Goal: Complete application form

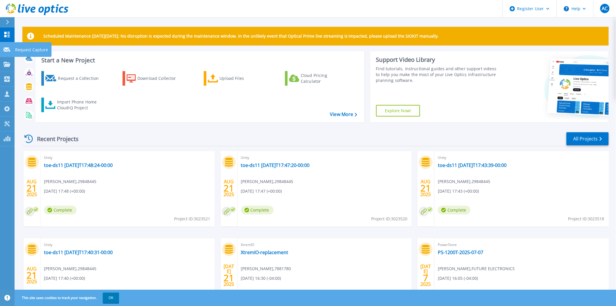
click at [6, 47] on div at bounding box center [6, 49] width 7 height 5
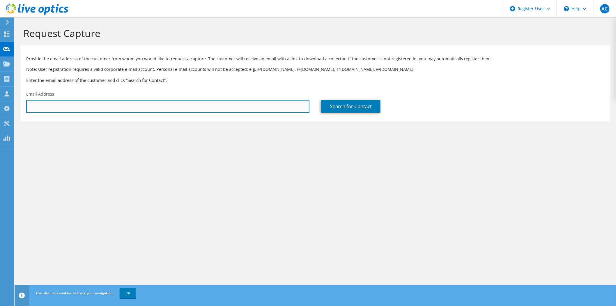
click at [73, 108] on input "text" at bounding box center [167, 106] width 283 height 13
paste input "[PERSON_NAME] <[PERSON_NAME][EMAIL_ADDRESS][PERSON_NAME][DOMAIN_NAME]>"
drag, startPoint x: 57, startPoint y: 106, endPoint x: -19, endPoint y: 99, distance: 76.6
click at [0, 99] on html "AC Dell User Alfonso Caruana Alfonso.Caruana@dell.com Dell My Profile Log Out \…" at bounding box center [308, 153] width 616 height 306
click at [91, 104] on input "ronald.huot@kyndryl.com>" at bounding box center [167, 106] width 283 height 13
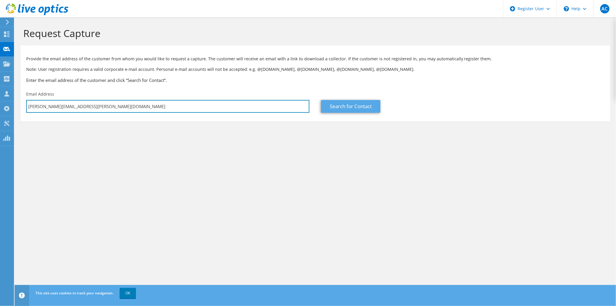
type input "ronald.huot@kyndryl.com"
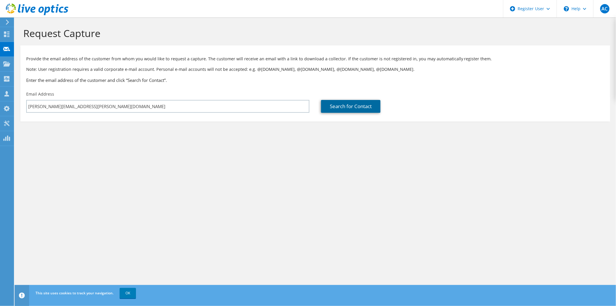
click at [353, 109] on link "Search for Contact" at bounding box center [350, 106] width 59 height 13
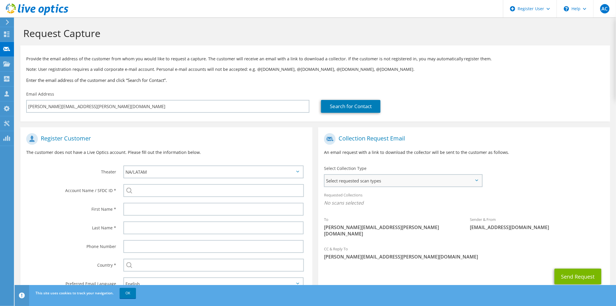
click at [386, 181] on span "Select requested scan types" at bounding box center [403, 181] width 157 height 12
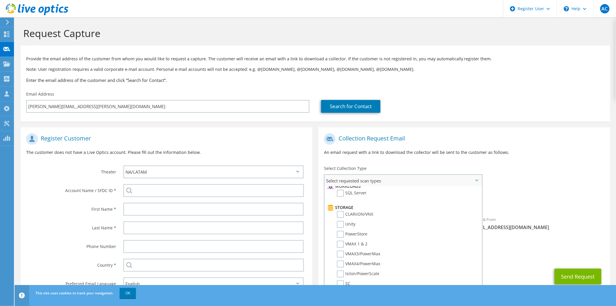
scroll to position [97, 0]
click at [367, 249] on label "VMAX4/PowerMax" at bounding box center [358, 252] width 43 height 7
click at [0, 0] on input "VMAX4/PowerMax" at bounding box center [0, 0] width 0 height 0
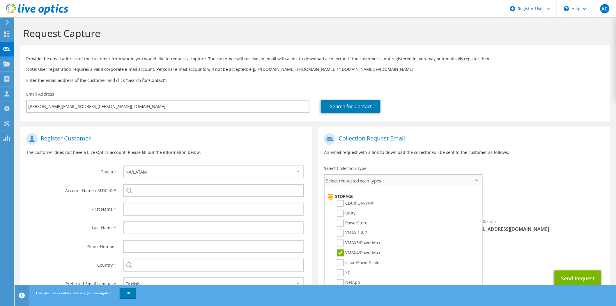
click at [371, 249] on label "VMAX4/PowerMax" at bounding box center [358, 252] width 43 height 7
click at [0, 0] on input "VMAX4/PowerMax" at bounding box center [0, 0] width 0 height 0
click at [367, 239] on label "VMAX3/PowerMax" at bounding box center [358, 242] width 43 height 7
click at [0, 0] on input "VMAX3/PowerMax" at bounding box center [0, 0] width 0 height 0
click at [361, 220] on label "PowerStore" at bounding box center [352, 223] width 31 height 7
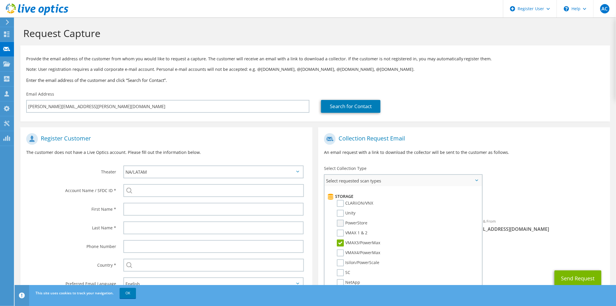
click at [0, 0] on input "PowerStore" at bounding box center [0, 0] width 0 height 0
click at [569, 270] on button "Send Request" at bounding box center [578, 278] width 47 height 16
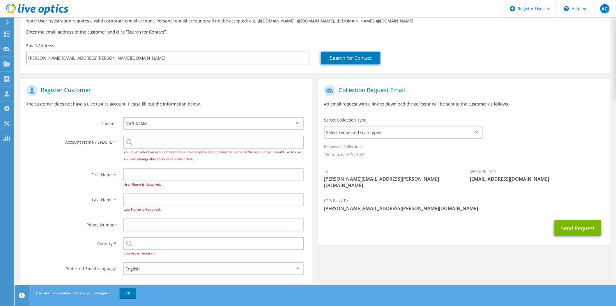
scroll to position [55, 0]
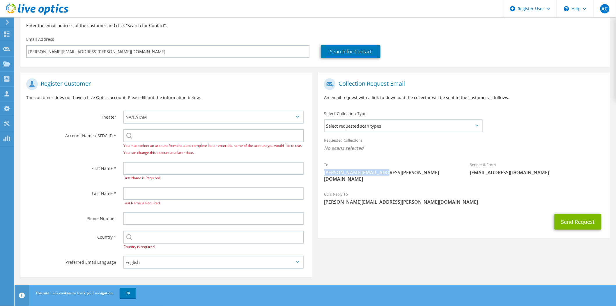
drag, startPoint x: 384, startPoint y: 174, endPoint x: 324, endPoint y: 173, distance: 60.0
click at [324, 173] on div "To ronald.huot@kyndryl.com" at bounding box center [391, 171] width 146 height 27
copy span "[PERSON_NAME][EMAIL_ADDRESS][PERSON_NAME][DOMAIN_NAME]"
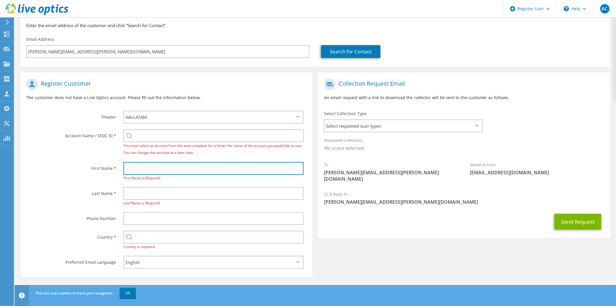
click at [173, 168] on input "text" at bounding box center [213, 168] width 180 height 13
click at [144, 167] on input "text" at bounding box center [213, 168] width 180 height 13
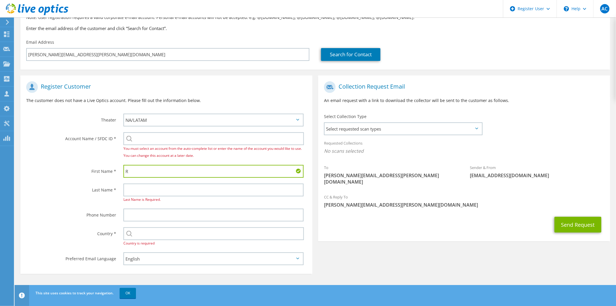
scroll to position [48, 0]
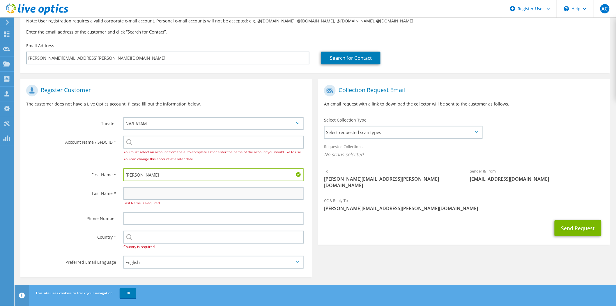
type input "Ronald"
click at [140, 196] on input "text" at bounding box center [213, 193] width 180 height 13
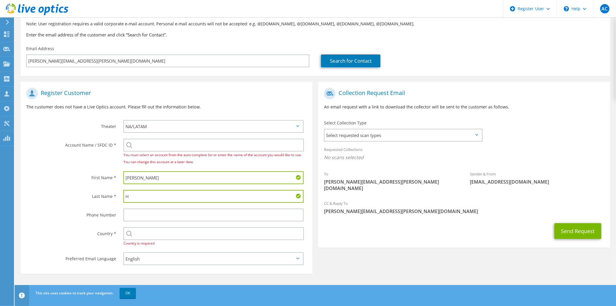
scroll to position [42, 0]
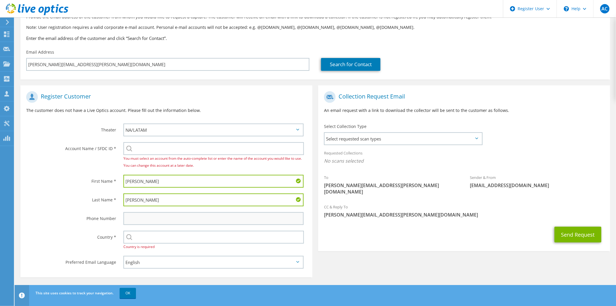
type input "Huot"
click at [139, 217] on input "text" at bounding box center [213, 218] width 180 height 13
click at [130, 232] on div "Select Andorra United Arab Emirates Afghanistan Antigua and Barbuda Anguilla Al…" at bounding box center [213, 237] width 180 height 13
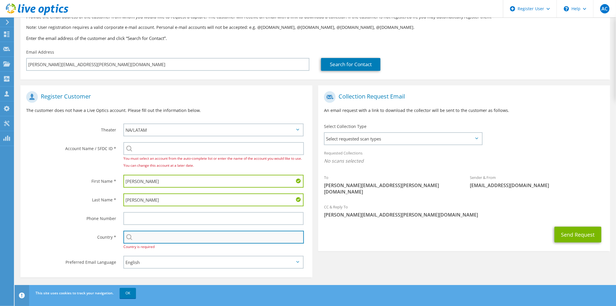
click at [134, 237] on input "text" at bounding box center [213, 237] width 181 height 13
type input "Canada"
type input "5149835441"
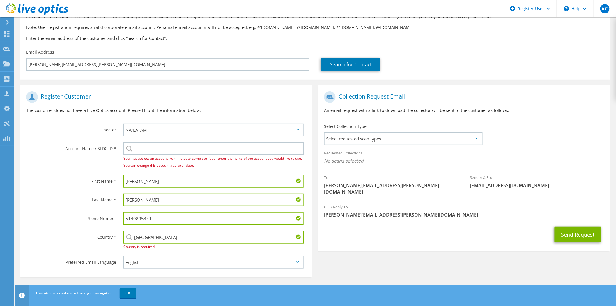
drag, startPoint x: 158, startPoint y: 217, endPoint x: 90, endPoint y: 210, distance: 67.7
click at [90, 210] on div "Phone Number 5149835441" at bounding box center [166, 218] width 292 height 19
click at [130, 146] on div "You must select an account from the auto-complete list or enter the name of the…" at bounding box center [213, 155] width 180 height 27
click at [140, 149] on input "search" at bounding box center [213, 148] width 181 height 13
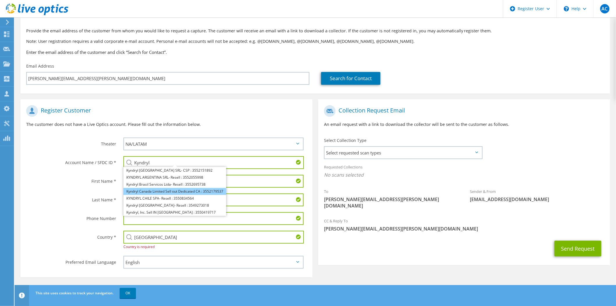
click at [176, 191] on li "Kyndryl Canada Limited Sell out Dedicated CA : 3552179537" at bounding box center [174, 191] width 103 height 7
type input "Kyndryl Canada Limited Sell out Dedicated CA : 3552179537"
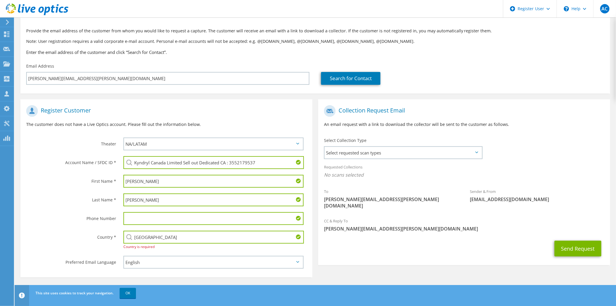
click at [181, 236] on input "Canada" at bounding box center [213, 237] width 181 height 13
click at [168, 236] on input "Canada" at bounding box center [213, 237] width 181 height 13
drag, startPoint x: 355, startPoint y: 252, endPoint x: 400, endPoint y: 258, distance: 45.3
click at [355, 252] on div "Send Request" at bounding box center [464, 249] width 292 height 22
click at [408, 154] on span "Select requested scan types" at bounding box center [403, 153] width 157 height 12
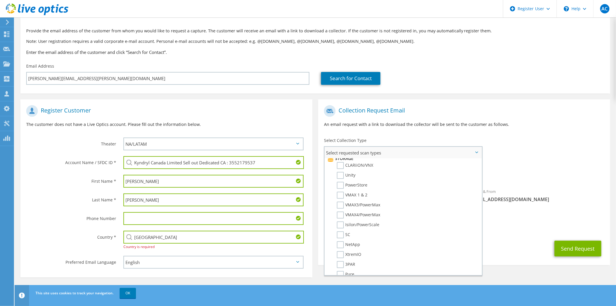
scroll to position [97, 0]
click at [377, 211] on label "VMAX3/PowerMax" at bounding box center [358, 214] width 43 height 7
click at [0, 0] on input "VMAX3/PowerMax" at bounding box center [0, 0] width 0 height 0
click at [364, 192] on label "PowerStore" at bounding box center [352, 195] width 31 height 7
click at [0, 0] on input "PowerStore" at bounding box center [0, 0] width 0 height 0
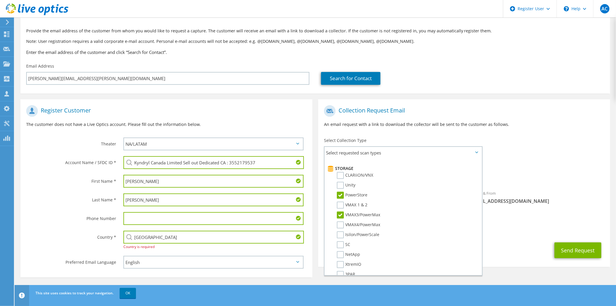
click at [554, 185] on div "Requested Collections No scans selected VMAX3/PowerMax PowerStore" at bounding box center [464, 174] width 292 height 26
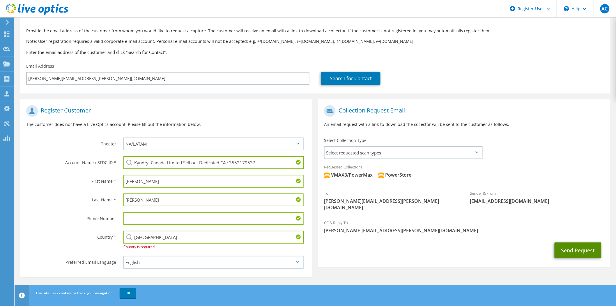
click at [586, 243] on button "Send Request" at bounding box center [578, 250] width 47 height 16
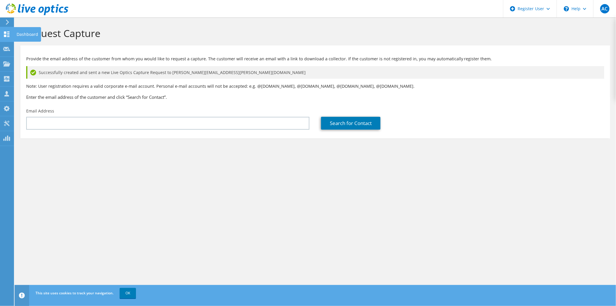
click at [6, 33] on use at bounding box center [7, 34] width 6 height 6
